Goal: Task Accomplishment & Management: Complete application form

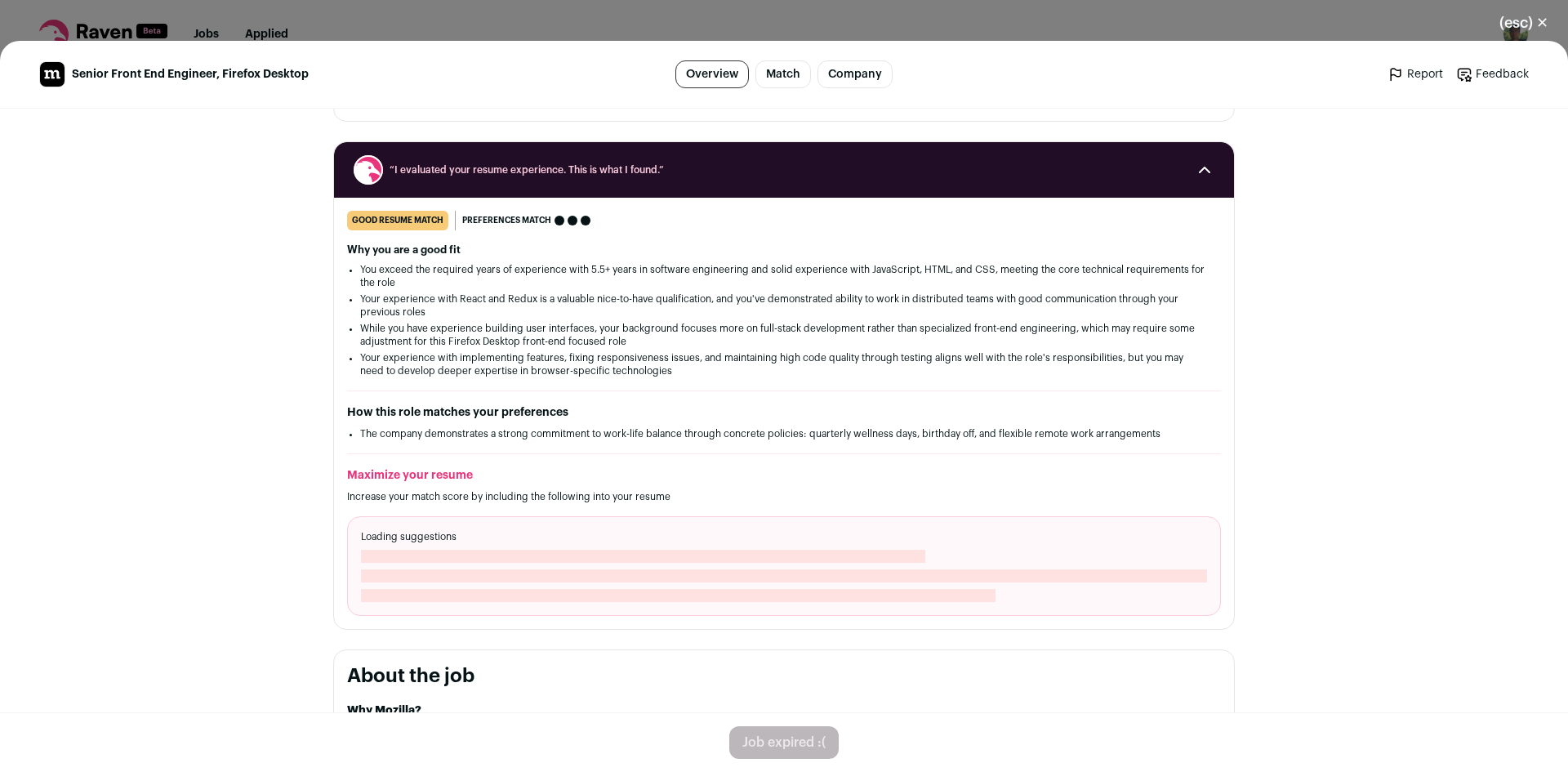
scroll to position [163, 0]
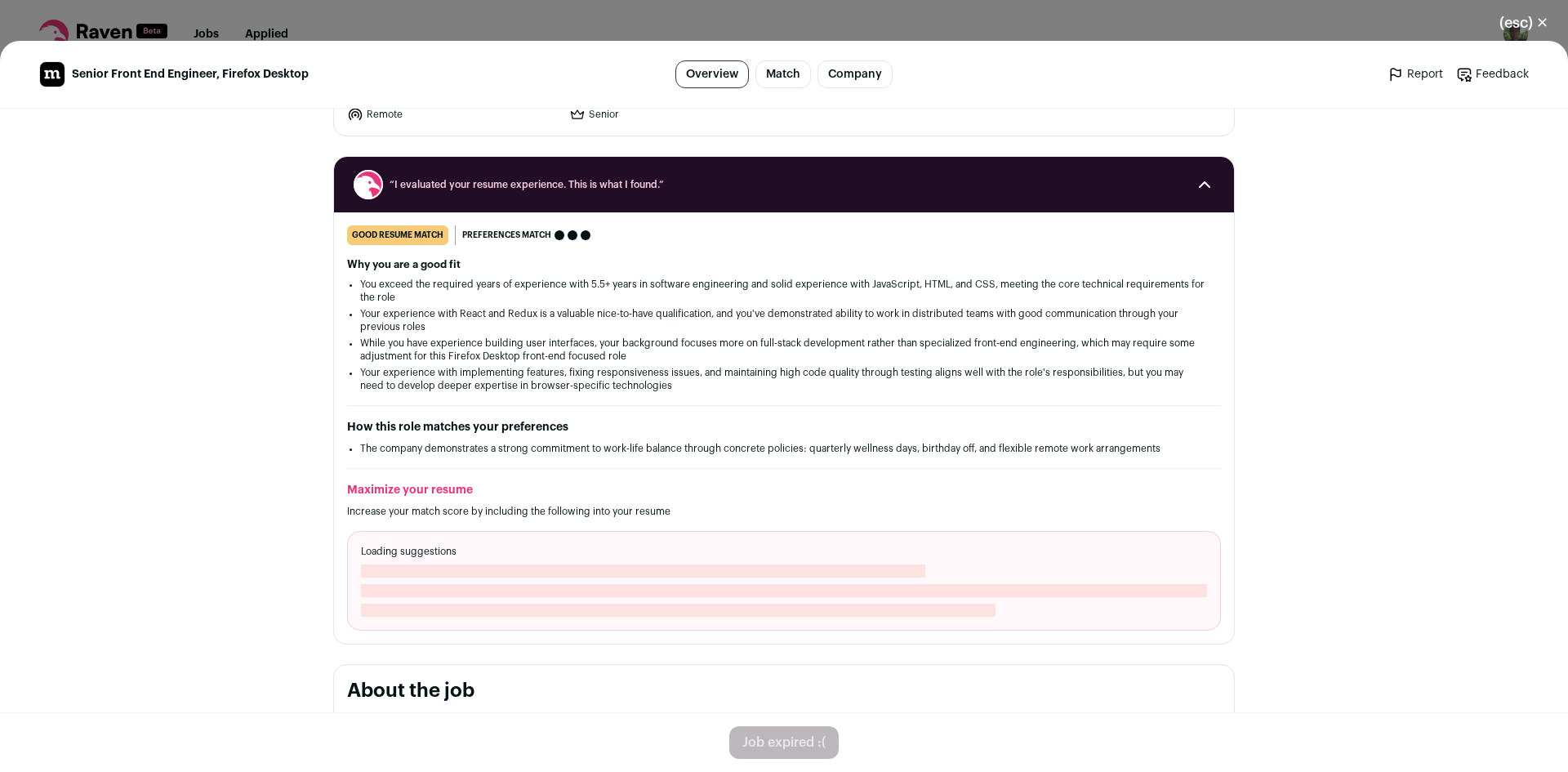
click at [1517, 26] on button "(esc) ✕" at bounding box center [1524, 23] width 89 height 36
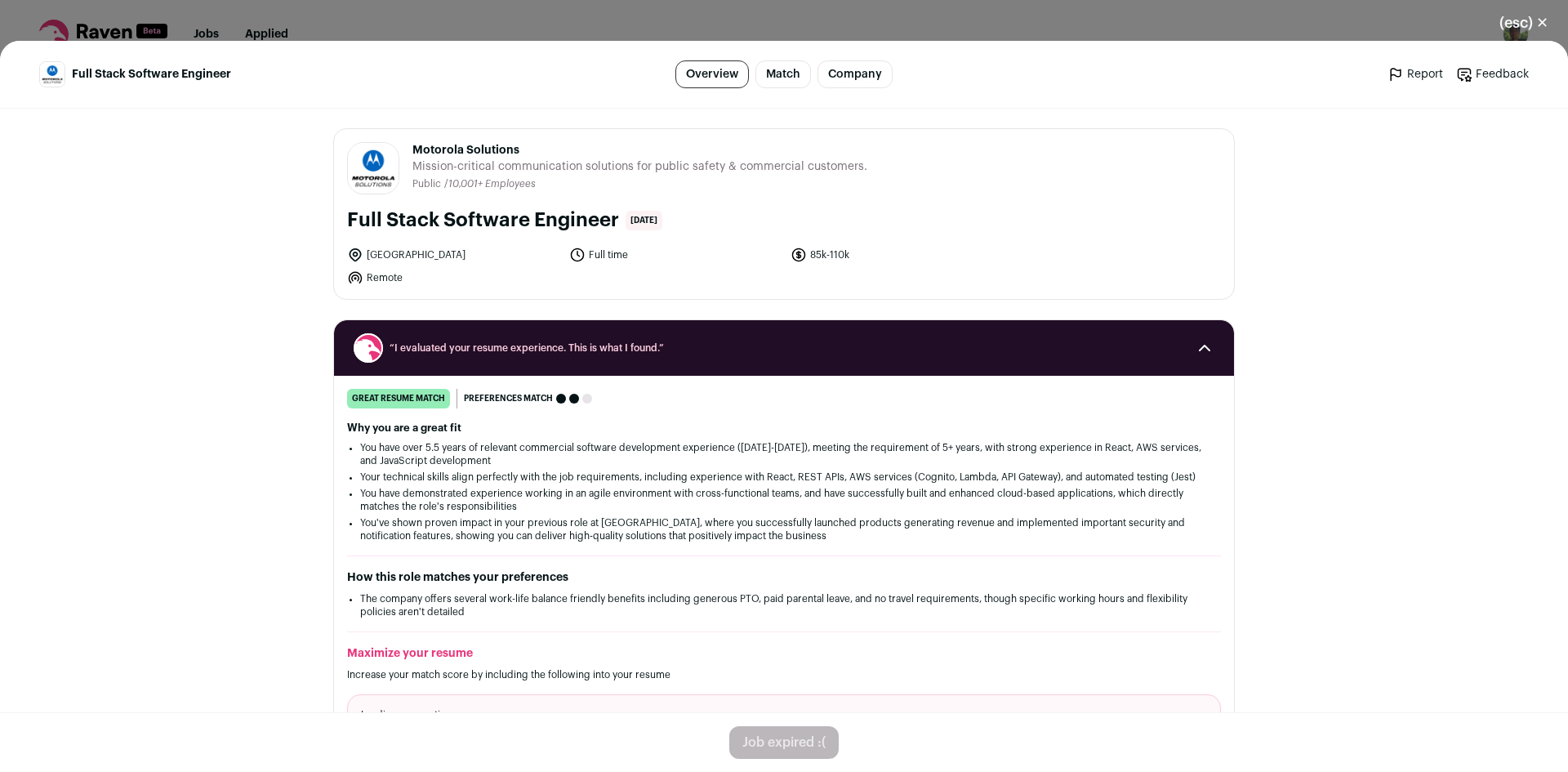
click at [1510, 25] on button "(esc) ✕" at bounding box center [1524, 23] width 89 height 36
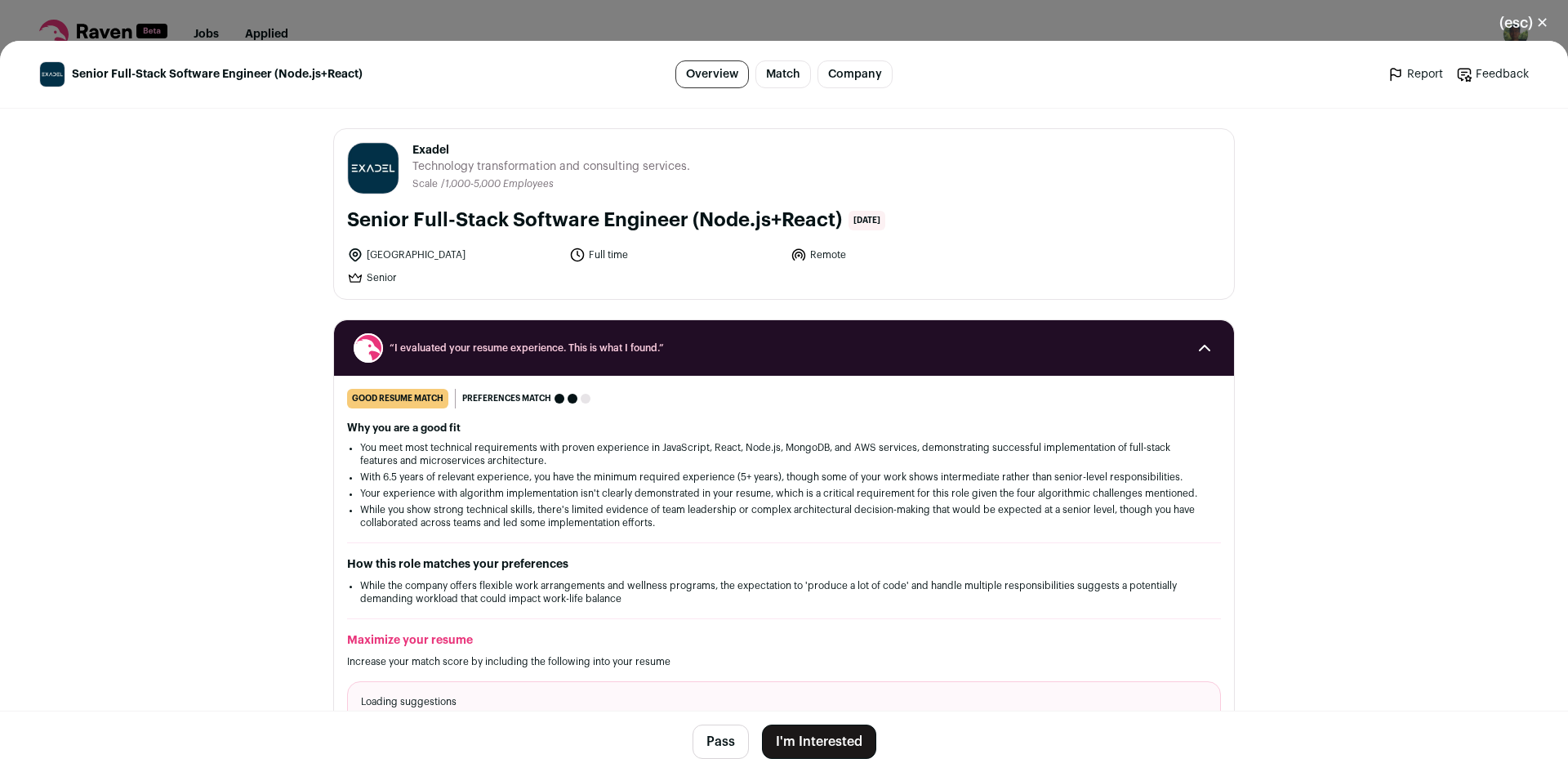
click at [428, 149] on span "Exadel" at bounding box center [552, 150] width 278 height 16
copy span "Exadel"
click at [826, 747] on button "I'm Interested" at bounding box center [819, 742] width 114 height 34
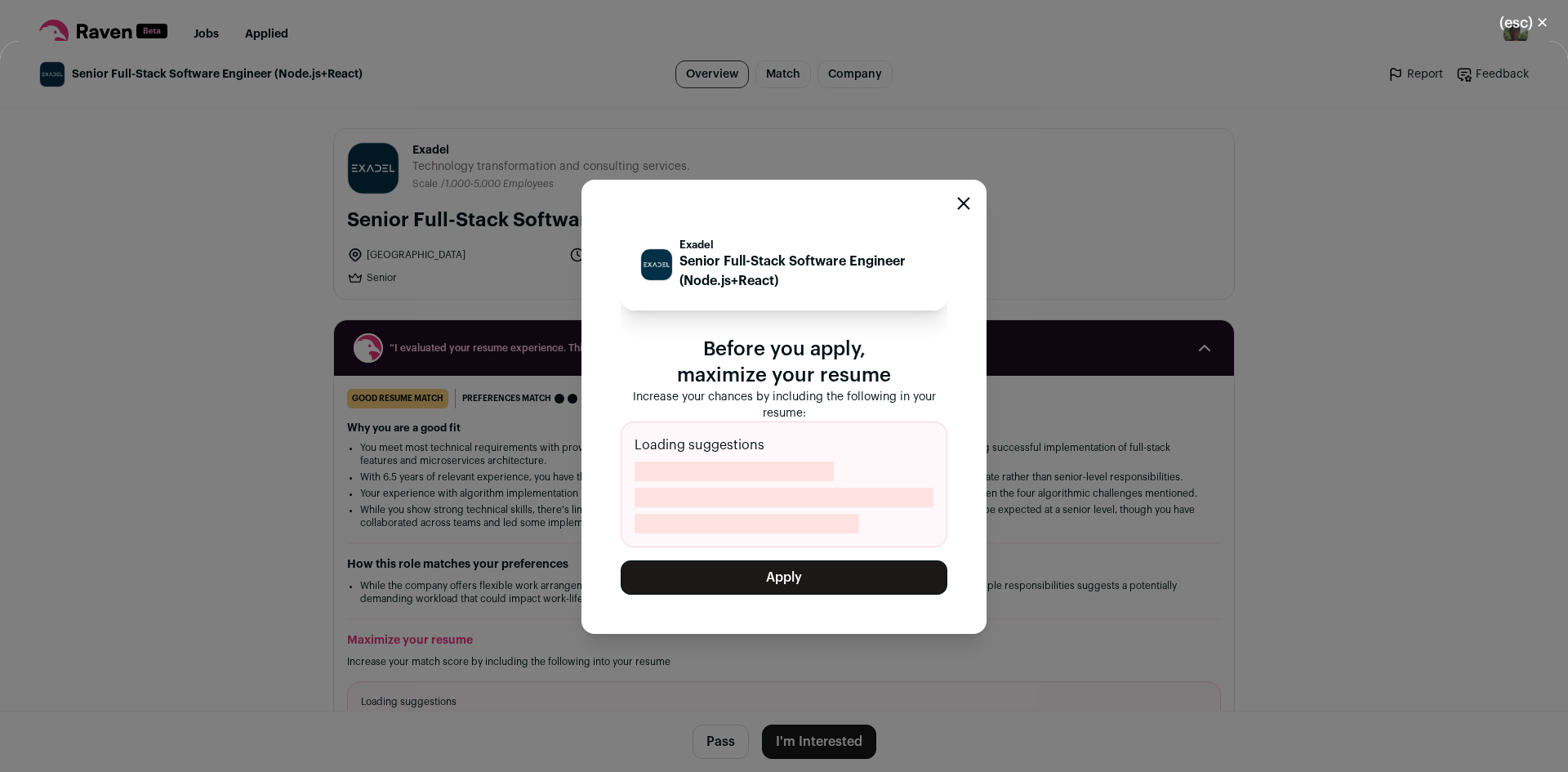
click at [867, 587] on button "Apply" at bounding box center [784, 578] width 327 height 34
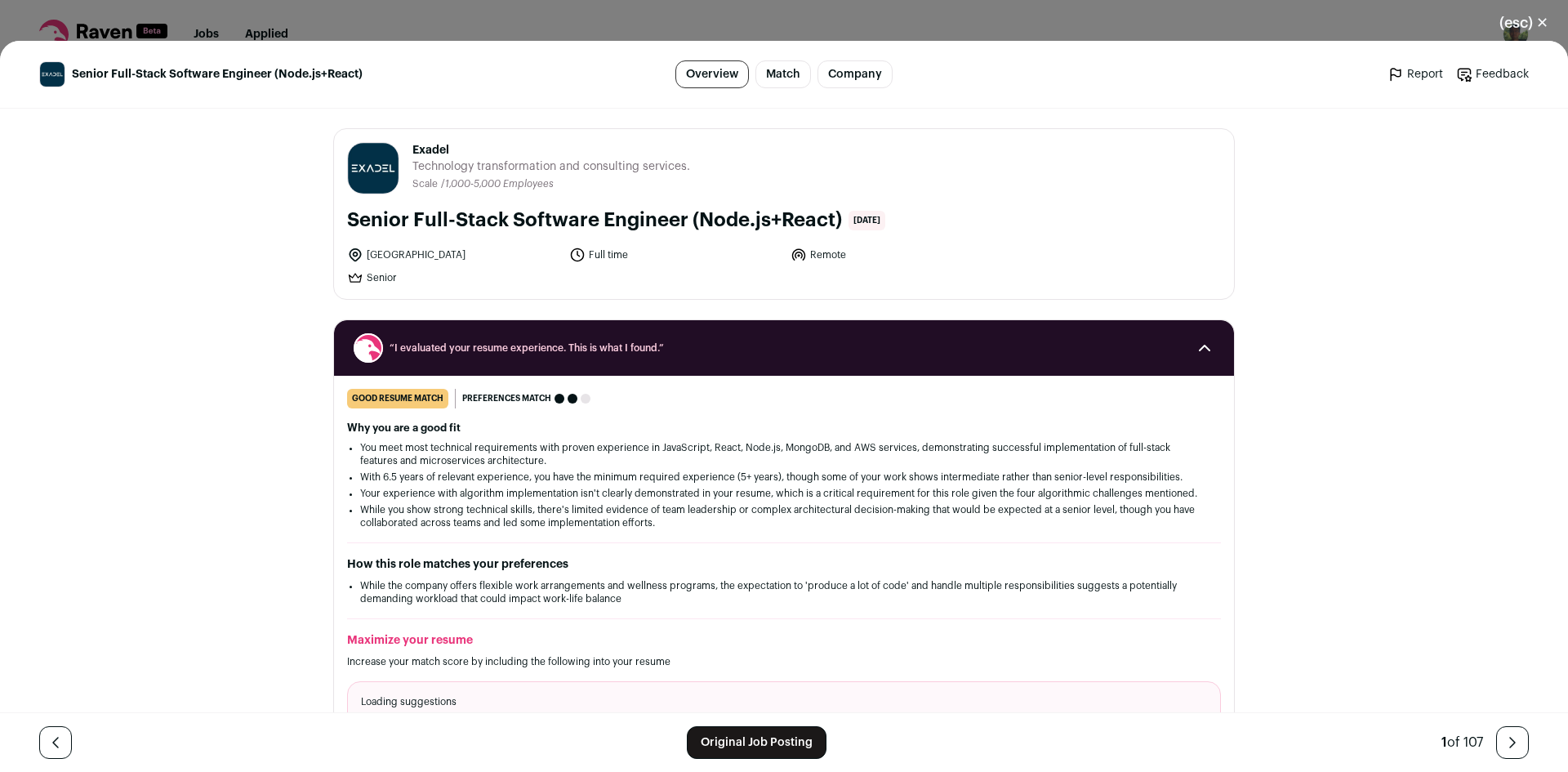
click at [1527, 29] on button "(esc) ✕" at bounding box center [1524, 23] width 89 height 36
